Goal: Answer question/provide support: Share knowledge or assist other users

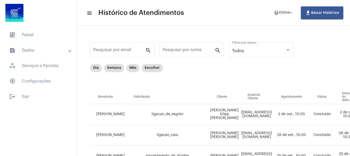
click at [40, 28] on mat-list "dashboard Painel text_snippet_outlined Dados history_outlined Histórico schedul…" at bounding box center [38, 65] width 77 height 76
click at [38, 32] on span "dashboard Painel" at bounding box center [38, 35] width 67 height 12
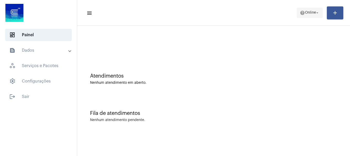
click at [308, 16] on span "help Online arrow_drop_down" at bounding box center [310, 12] width 20 height 9
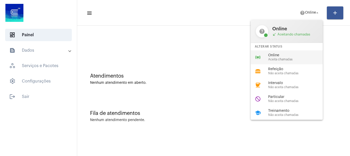
click at [284, 53] on span "Online" at bounding box center [297, 55] width 59 height 4
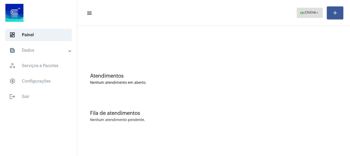
click at [313, 9] on span "online_prediction Online arrow_drop_down" at bounding box center [310, 12] width 20 height 9
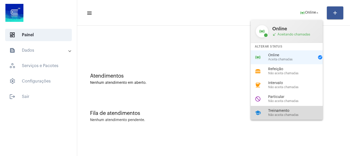
click at [294, 108] on div "school Treinamento Não aceita chamadas" at bounding box center [290, 113] width 80 height 14
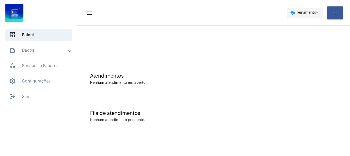
click at [310, 10] on span "school Treinamento arrow_drop_down" at bounding box center [305, 12] width 30 height 9
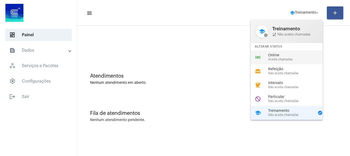
click at [283, 57] on span "Online" at bounding box center [297, 55] width 59 height 4
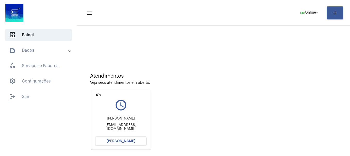
click at [123, 139] on button "[PERSON_NAME]" at bounding box center [120, 141] width 51 height 9
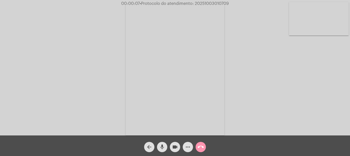
click at [309, 24] on video at bounding box center [319, 18] width 60 height 33
click at [164, 151] on span "mic" at bounding box center [162, 147] width 6 height 10
click at [164, 151] on span "mic_off" at bounding box center [162, 147] width 6 height 10
click at [203, 146] on mat-icon "call_end" at bounding box center [200, 147] width 6 height 6
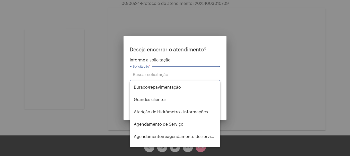
click at [179, 73] on input "Solicitação *" at bounding box center [175, 75] width 84 height 5
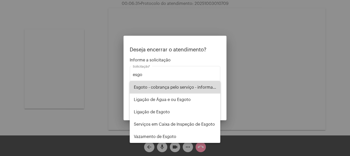
click at [184, 87] on span "Esgoto - cobrança pelo serviço - informações" at bounding box center [175, 87] width 82 height 12
type input "Esgoto - cobrança pelo serviço - informações"
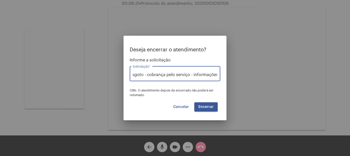
click at [208, 111] on button "Encerrar" at bounding box center [205, 106] width 23 height 9
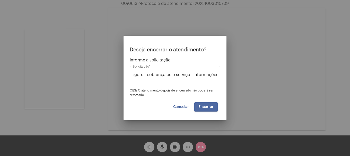
scroll to position [0, 0]
click at [208, 111] on button "Encerrar" at bounding box center [205, 106] width 23 height 9
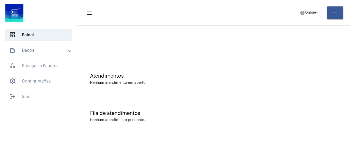
click at [41, 52] on mat-panel-title "text_snippet_outlined Dados" at bounding box center [38, 50] width 59 height 6
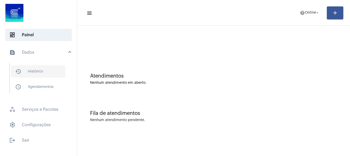
click at [41, 73] on span "history_outlined Histórico" at bounding box center [38, 71] width 54 height 12
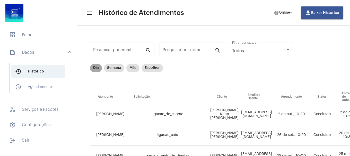
click at [99, 68] on mat-chip "Dia" at bounding box center [96, 68] width 12 height 8
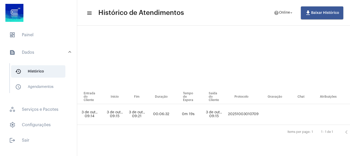
scroll to position [0, 212]
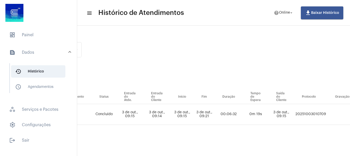
click at [290, 5] on mat-toolbar-row "menu Histórico de Atendimentos help Online arrow_drop_down file_download Baixar…" at bounding box center [213, 13] width 273 height 16
click at [285, 14] on span "Online" at bounding box center [284, 13] width 11 height 4
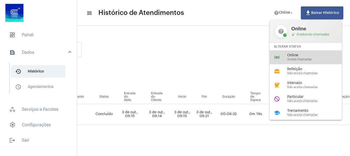
click at [284, 53] on div "online_prediction Online Aceita chamadas" at bounding box center [309, 57] width 80 height 14
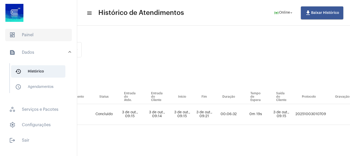
click at [55, 31] on span "dashboard Painel" at bounding box center [38, 35] width 67 height 12
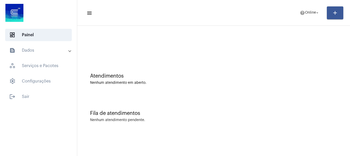
click at [303, 19] on mat-toolbar-row "menu help Online arrow_drop_down add" at bounding box center [213, 13] width 273 height 16
click at [304, 18] on button "help Online arrow_drop_down" at bounding box center [309, 13] width 26 height 10
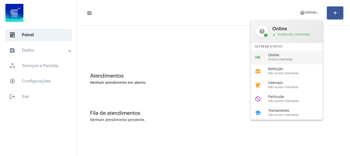
click at [300, 56] on span "Online" at bounding box center [297, 55] width 59 height 4
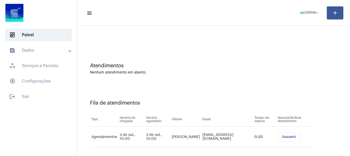
scroll to position [16, 0]
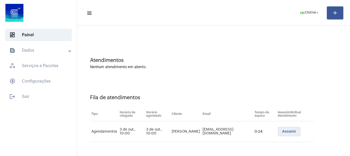
click at [283, 132] on span "Assumir" at bounding box center [289, 132] width 14 height 4
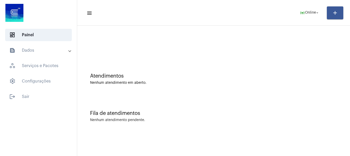
scroll to position [0, 0]
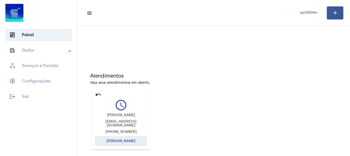
click at [127, 144] on button "[PERSON_NAME]" at bounding box center [120, 141] width 51 height 9
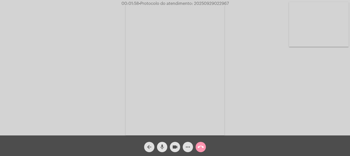
click at [161, 148] on mat-icon "mic" at bounding box center [162, 147] width 6 height 6
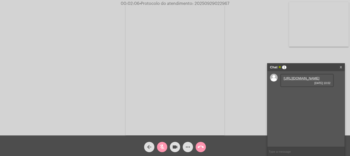
click at [161, 148] on mat-icon "mic_off" at bounding box center [162, 147] width 6 height 6
click at [303, 80] on link "https://neft-transfer-bucket.s3.amazonaws.com/temp-6de3c833-87ee-105a-6486-944f…" at bounding box center [301, 78] width 36 height 4
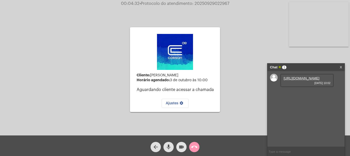
click at [177, 144] on button "videocam" at bounding box center [181, 147] width 10 height 10
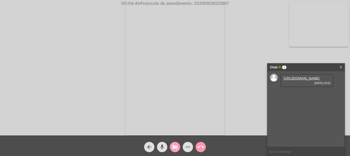
click at [175, 146] on mat-icon "videocam_off" at bounding box center [175, 147] width 6 height 6
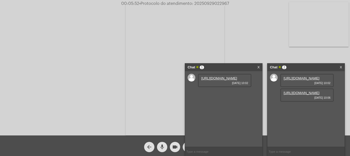
click at [260, 67] on div "Chat 1 X" at bounding box center [223, 68] width 77 height 8
click at [258, 67] on link "X" at bounding box center [258, 68] width 2 height 8
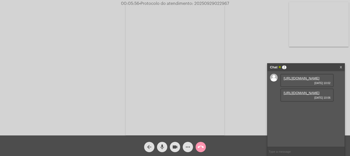
click at [299, 95] on link "https://neft-transfer-bucket.s3.amazonaws.com/temp-0760ddc3-0def-fec9-202d-e644…" at bounding box center [301, 93] width 36 height 4
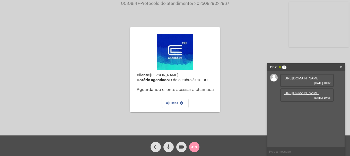
click at [180, 148] on mat-icon "videocam" at bounding box center [181, 147] width 6 height 6
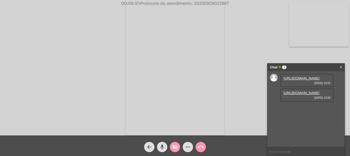
click at [171, 149] on button "videocam_off" at bounding box center [175, 147] width 10 height 10
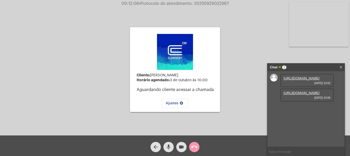
click at [183, 145] on mat-icon "videocam" at bounding box center [181, 147] width 6 height 6
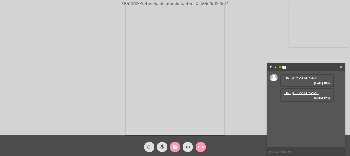
click at [177, 146] on mat-icon "videocam_off" at bounding box center [175, 147] width 6 height 6
click at [186, 146] on mat-icon "more_horiz" at bounding box center [188, 147] width 6 height 6
click at [191, 144] on button "more_horiz" at bounding box center [188, 147] width 10 height 10
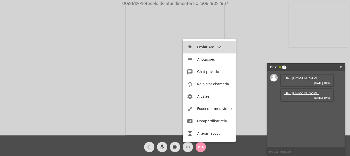
click at [200, 47] on span "Enviar Arquivo" at bounding box center [209, 48] width 24 height 4
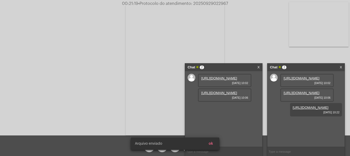
scroll to position [4, 0]
click at [210, 144] on span "ok" at bounding box center [211, 144] width 4 height 4
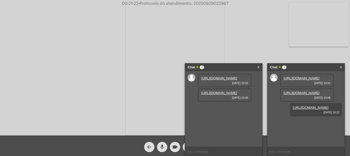
click at [258, 68] on link "X" at bounding box center [258, 68] width 2 height 8
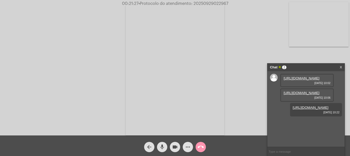
click at [209, 4] on span "• Protocolo do atendimento: 20250929022967" at bounding box center [183, 4] width 90 height 4
copy span "20250929022967"
click at [172, 150] on mat-icon "videocam" at bounding box center [175, 147] width 6 height 6
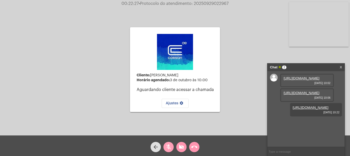
click at [172, 150] on button "mic_off" at bounding box center [168, 147] width 10 height 10
click at [180, 150] on mat-icon "videocam_off" at bounding box center [181, 147] width 6 height 6
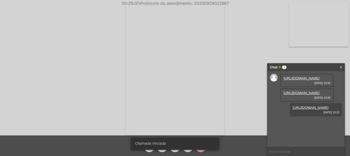
copy span "20250929022967"
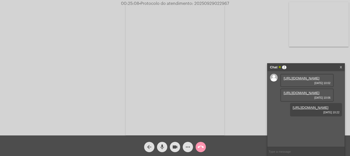
click at [289, 151] on input "text" at bounding box center [305, 151] width 77 height 9
paste input "20250929022967"
type input "20250929022967"
click at [198, 147] on mat-icon "call_end" at bounding box center [200, 147] width 6 height 6
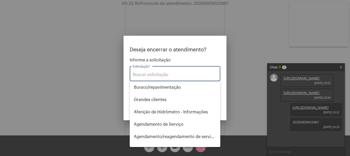
click at [188, 75] on input "Solicitação *" at bounding box center [175, 75] width 84 height 5
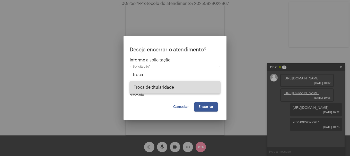
click at [183, 84] on span "Troca de titularidade" at bounding box center [175, 87] width 82 height 12
type input "Troca de titularidade"
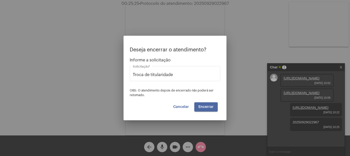
click at [206, 107] on span "Encerrar" at bounding box center [205, 107] width 15 height 4
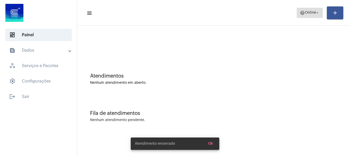
click at [312, 11] on span "Online" at bounding box center [310, 13] width 11 height 4
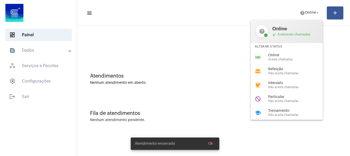
click at [290, 52] on div "online_prediction Online Aceita chamadas" at bounding box center [290, 57] width 80 height 14
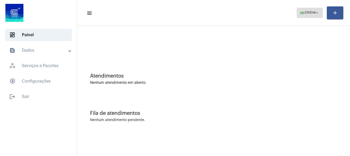
click at [301, 12] on mat-icon "online_prediction" at bounding box center [302, 12] width 5 height 5
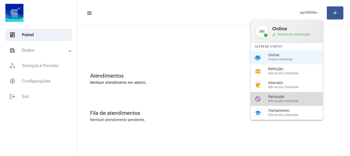
click at [275, 93] on div "do_not_disturb Particular Não aceita chamadas" at bounding box center [290, 99] width 80 height 14
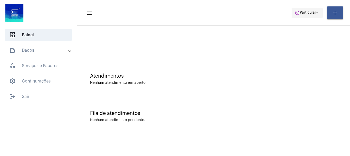
click at [310, 15] on span "do_not_disturb Particular arrow_drop_down" at bounding box center [306, 12] width 25 height 9
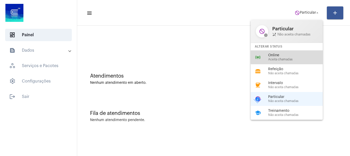
click at [290, 57] on div "Online Aceita chamadas" at bounding box center [297, 57] width 59 height 8
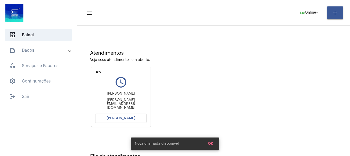
scroll to position [45, 0]
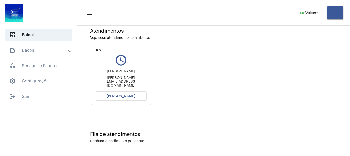
click at [136, 98] on button "[PERSON_NAME]" at bounding box center [120, 96] width 51 height 9
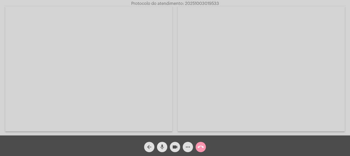
click at [162, 143] on span "mic" at bounding box center [162, 147] width 6 height 10
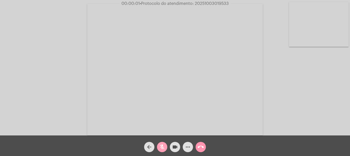
click at [160, 149] on mat-icon "mic_off" at bounding box center [162, 147] width 6 height 6
click at [300, 63] on div "Acessando Câmera e Microfone..." at bounding box center [175, 69] width 349 height 136
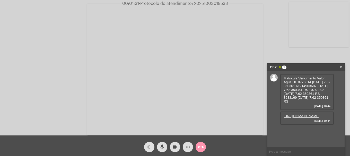
click at [308, 118] on link "https://neft-transfer-bucket.s3.amazonaws.com/temp-fa7ff5d9-a083-e6eb-4a4c-aad8…" at bounding box center [301, 116] width 36 height 4
click at [285, 133] on span "8776814" at bounding box center [289, 131] width 13 height 4
copy span "8776814"
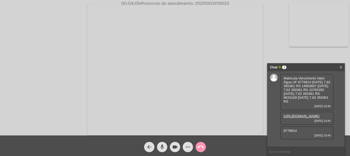
scroll to position [19, 0]
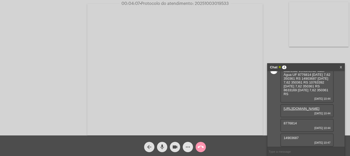
click at [188, 149] on mat-icon "more_horiz" at bounding box center [188, 147] width 6 height 6
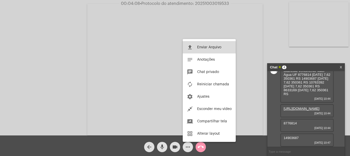
click at [207, 48] on span "Enviar Arquivo" at bounding box center [209, 48] width 24 height 4
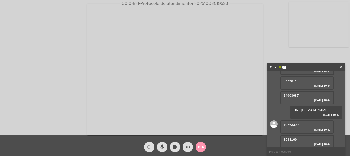
scroll to position [49, 0]
click at [291, 98] on span "14903687" at bounding box center [290, 97] width 15 height 4
copy span "14903687"
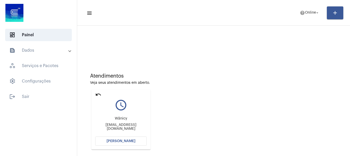
click at [125, 143] on button "[PERSON_NAME]" at bounding box center [120, 141] width 51 height 9
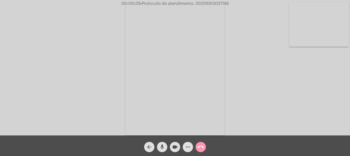
click at [301, 32] on video at bounding box center [319, 24] width 60 height 45
click at [84, 58] on video at bounding box center [68, 68] width 60 height 79
click at [187, 145] on mat-icon "more_horiz" at bounding box center [188, 147] width 6 height 6
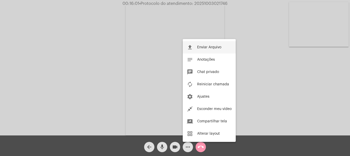
click at [200, 48] on span "Enviar Arquivo" at bounding box center [209, 48] width 24 height 4
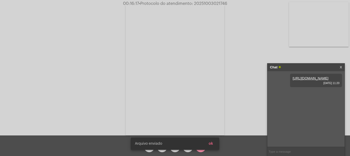
click at [304, 80] on link "https://neft-transfer-bucket.s3.amazonaws.com/temp-e3986670-0757-5976-7b91-990d…" at bounding box center [310, 78] width 36 height 4
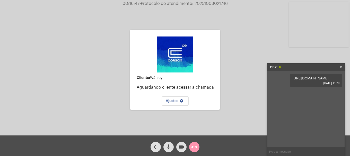
click at [169, 147] on mat-icon "mic" at bounding box center [168, 147] width 6 height 6
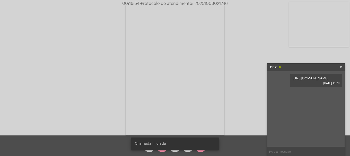
click at [161, 147] on snack-bar-container "Chamada Iniciada" at bounding box center [175, 144] width 88 height 12
click at [161, 151] on div "Chamada Iniciada" at bounding box center [174, 143] width 101 height 25
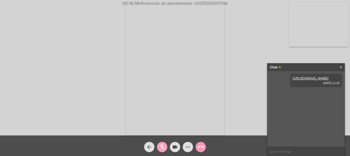
click at [161, 149] on mat-icon "mic_off" at bounding box center [162, 147] width 6 height 6
click at [211, 4] on span "• Protocolo do atendimento: 20251003021746" at bounding box center [184, 4] width 88 height 4
copy span "20251003021746"
click at [285, 150] on input "text" at bounding box center [305, 151] width 77 height 9
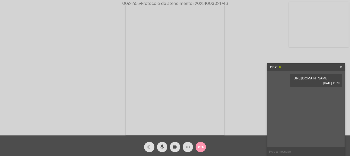
paste input "20251003021746"
type input "20251003021746"
click at [197, 151] on button "call_end" at bounding box center [200, 147] width 10 height 10
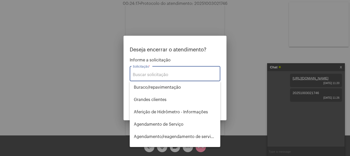
click at [168, 74] on input "Solicitação *" at bounding box center [175, 75] width 84 height 5
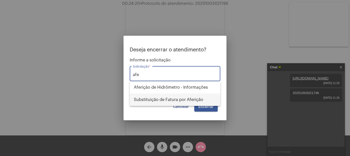
click at [168, 101] on span "Substituição de Fatura por Aferição" at bounding box center [175, 100] width 82 height 12
type input "Substituição de Fatura por Aferição"
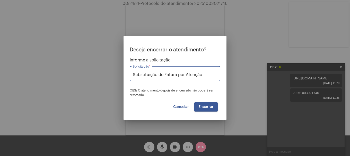
click at [201, 107] on span "Encerrar" at bounding box center [205, 107] width 15 height 4
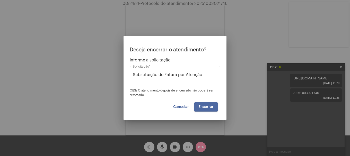
click at [201, 107] on span "Encerrar" at bounding box center [205, 107] width 15 height 4
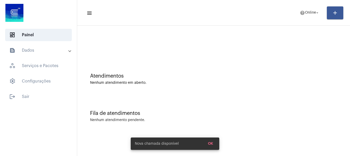
click at [31, 56] on mat-expansion-panel-header "text_snippet_outlined Dados" at bounding box center [40, 50] width 74 height 12
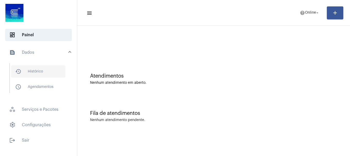
click at [33, 75] on span "history_outlined Histórico" at bounding box center [38, 71] width 54 height 12
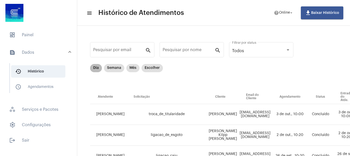
click at [93, 65] on mat-chip "Dia" at bounding box center [96, 68] width 12 height 8
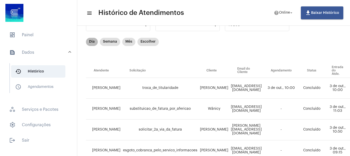
scroll to position [0, 4]
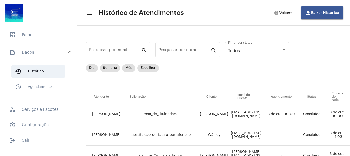
click at [40, 24] on div at bounding box center [38, 13] width 77 height 27
click at [38, 29] on span "dashboard Painel" at bounding box center [38, 35] width 67 height 12
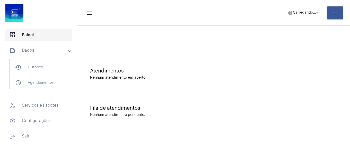
click at [38, 30] on span "dashboard Painel" at bounding box center [38, 35] width 67 height 12
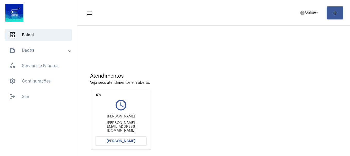
click at [122, 140] on span "[PERSON_NAME]" at bounding box center [120, 141] width 29 height 4
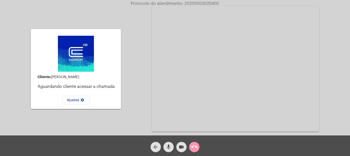
drag, startPoint x: 166, startPoint y: 147, endPoint x: 168, endPoint y: 144, distance: 3.2
click at [167, 146] on mat-icon "mic" at bounding box center [168, 147] width 6 height 6
click at [179, 148] on mat-icon "videocam" at bounding box center [181, 147] width 6 height 6
click at [179, 148] on mat-icon "videocam_off" at bounding box center [181, 147] width 6 height 6
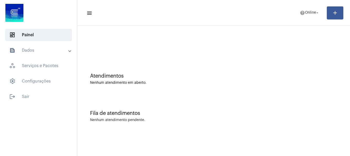
click at [48, 51] on mat-panel-title "text_snippet_outlined Dados" at bounding box center [38, 50] width 59 height 6
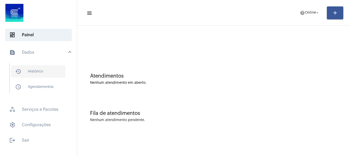
click at [41, 69] on span "history_outlined Histórico" at bounding box center [38, 71] width 54 height 12
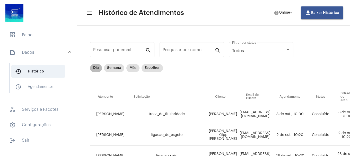
click at [96, 64] on mat-chip "Dia" at bounding box center [96, 68] width 12 height 8
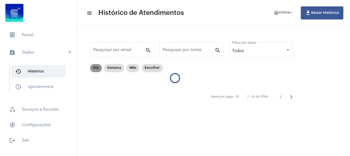
click at [96, 66] on mat-chip "Dia" at bounding box center [96, 68] width 12 height 8
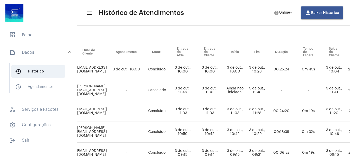
scroll to position [32, 159]
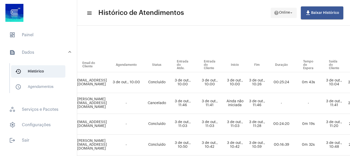
click at [287, 15] on span "help Online arrow_drop_down" at bounding box center [284, 12] width 20 height 9
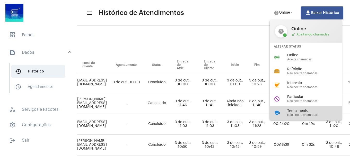
click at [287, 110] on span "Treinamento" at bounding box center [316, 111] width 59 height 4
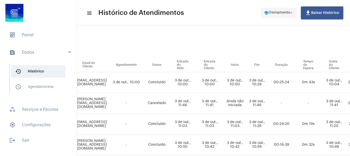
click at [279, 12] on span "Treinamento" at bounding box center [279, 13] width 21 height 4
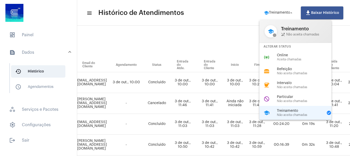
click at [42, 35] on div at bounding box center [175, 78] width 350 height 156
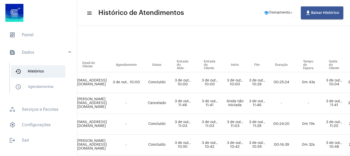
click at [42, 35] on span "dashboard Painel" at bounding box center [38, 35] width 67 height 12
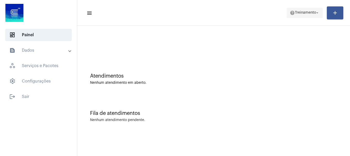
click at [290, 16] on span "help Treinamento arrow_drop_down" at bounding box center [305, 12] width 30 height 9
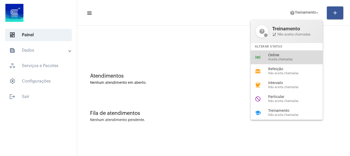
click at [288, 56] on span "Online" at bounding box center [297, 55] width 59 height 4
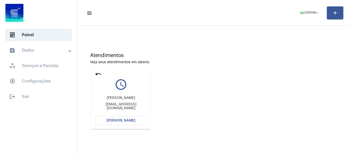
scroll to position [45, 0]
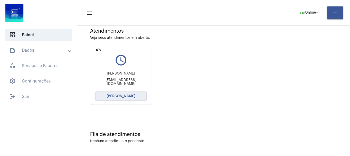
click at [116, 97] on span "[PERSON_NAME]" at bounding box center [120, 96] width 29 height 4
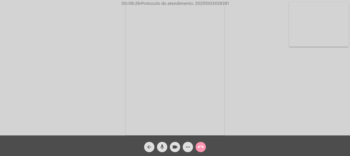
click at [325, 14] on video at bounding box center [319, 24] width 60 height 45
click at [188, 149] on mat-icon "more_horiz" at bounding box center [188, 147] width 6 height 6
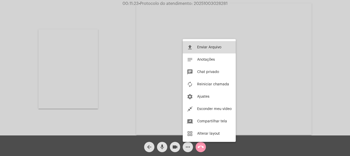
click at [215, 48] on span "Enviar Arquivo" at bounding box center [209, 48] width 24 height 4
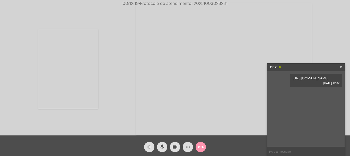
click at [207, 4] on span "• Protocolo do atendimento: 20251003028281" at bounding box center [183, 4] width 89 height 4
copy span "20251003028281"
click at [298, 150] on input "text" at bounding box center [305, 151] width 77 height 9
paste input "20251003028281"
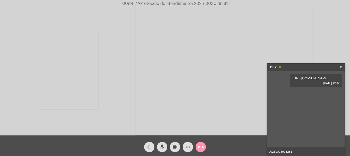
type input "20251003028281"
click at [200, 148] on mat-icon "call_end" at bounding box center [200, 147] width 6 height 6
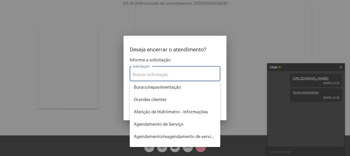
click at [174, 73] on input "Solicitação *" at bounding box center [175, 75] width 84 height 5
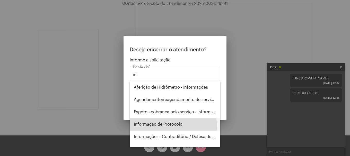
click at [168, 126] on span "Informação de Protocolo" at bounding box center [175, 124] width 82 height 12
type input "Informação de Protocolo"
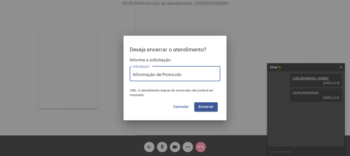
click at [203, 105] on span "Encerrar" at bounding box center [205, 107] width 15 height 4
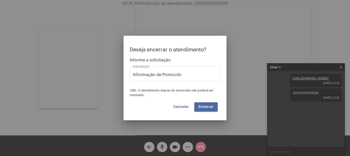
click at [203, 105] on span "Encerrar" at bounding box center [205, 107] width 15 height 4
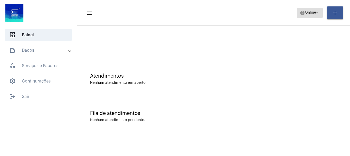
click at [311, 9] on span "help Online arrow_drop_down" at bounding box center [310, 12] width 20 height 9
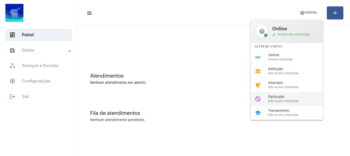
click at [278, 95] on span "Particular" at bounding box center [297, 97] width 59 height 4
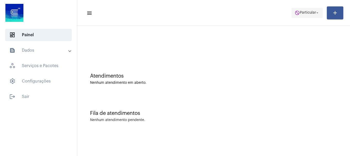
click at [292, 13] on button "do_not_disturb Particular arrow_drop_down" at bounding box center [306, 13] width 31 height 10
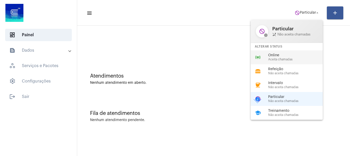
click at [288, 51] on div "online_prediction Online Aceita chamadas" at bounding box center [290, 57] width 80 height 14
